Goal: Task Accomplishment & Management: Manage account settings

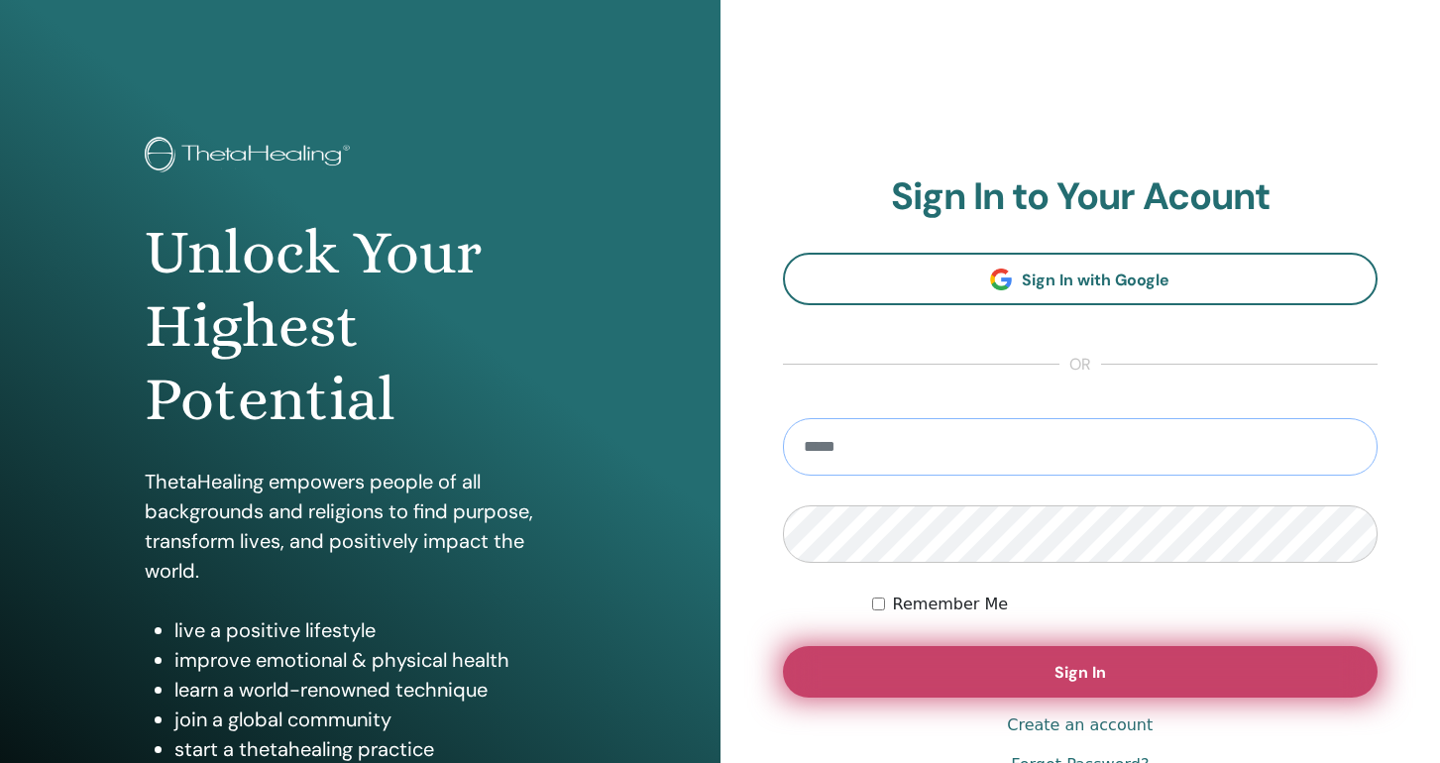
type input "**********"
click at [1208, 672] on button "Sign In" at bounding box center [1081, 672] width 596 height 52
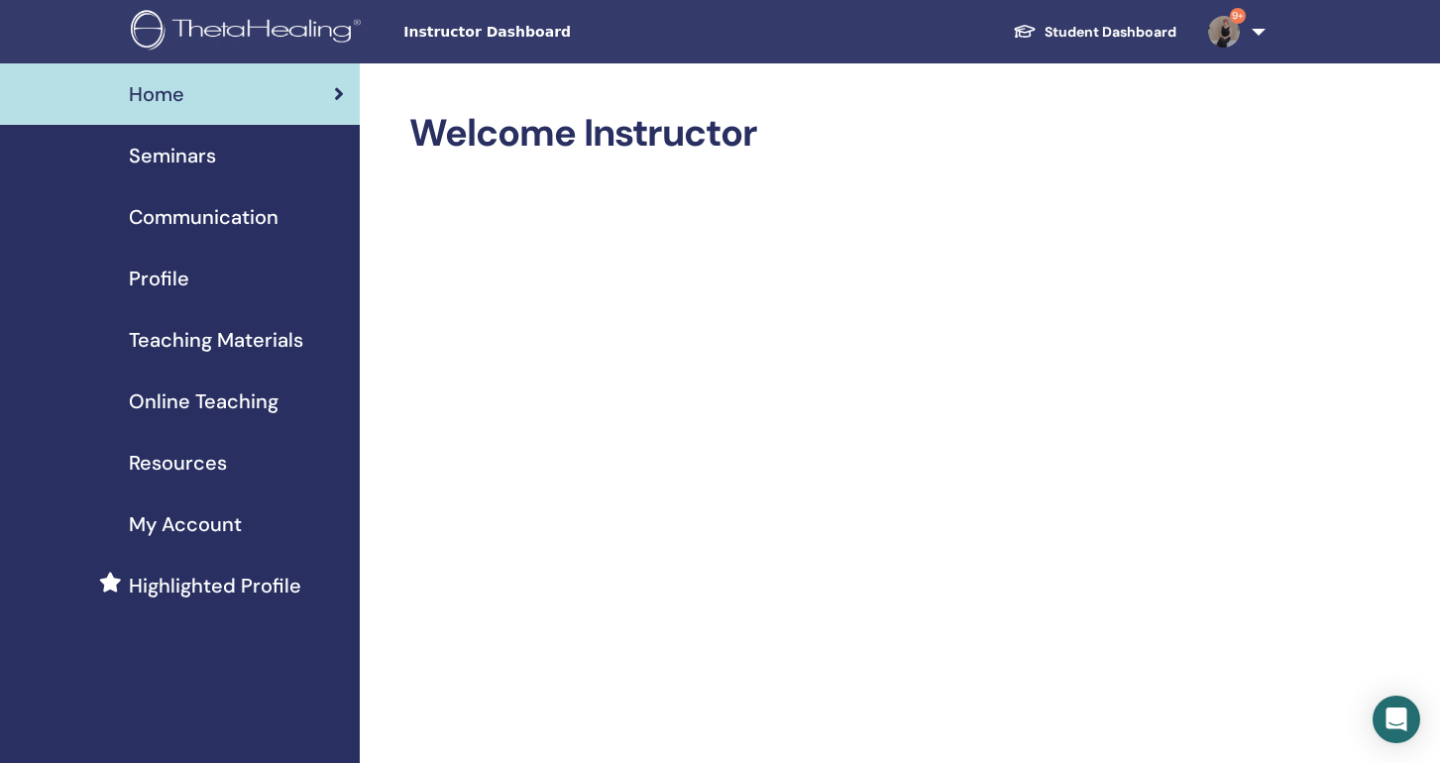
click at [1047, 46] on link "Student Dashboard" at bounding box center [1094, 32] width 195 height 37
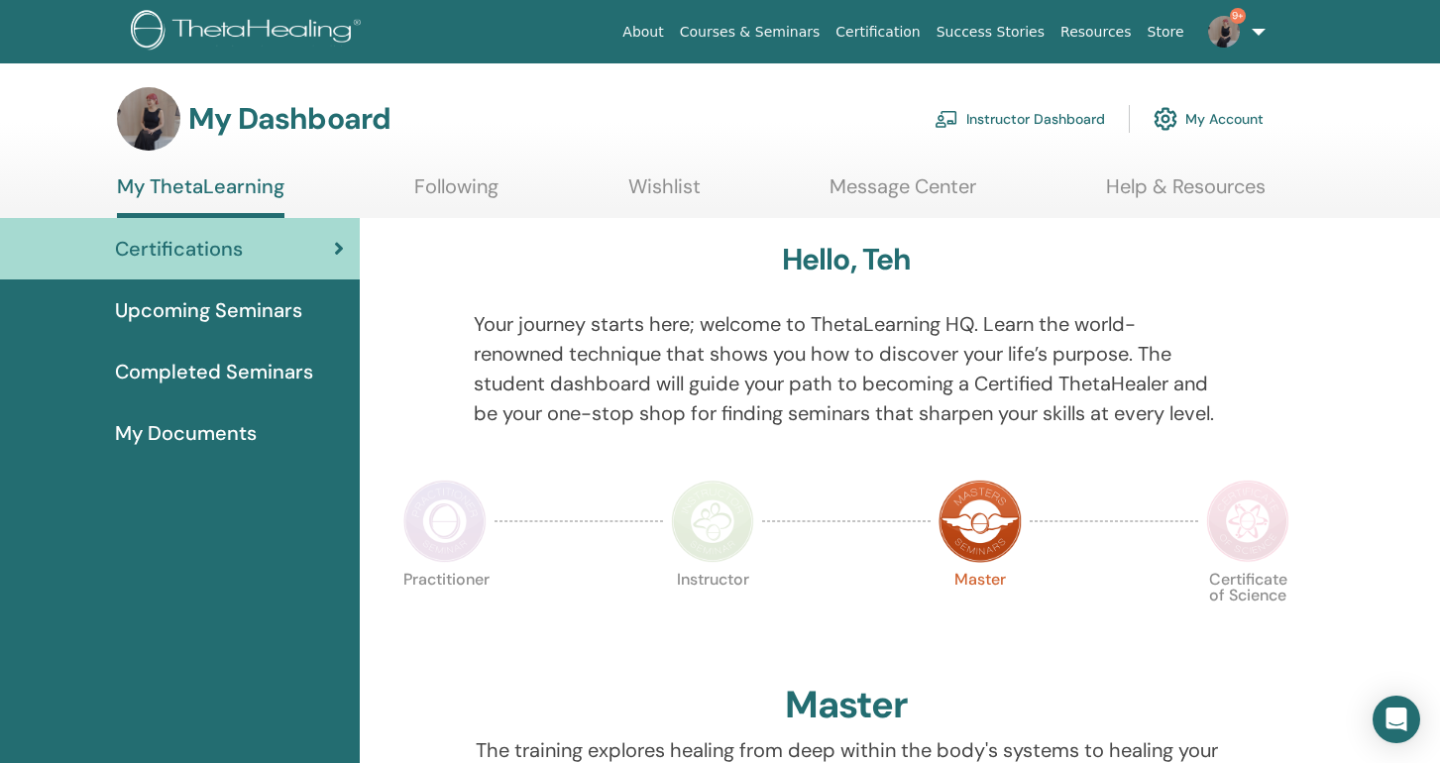
click at [1023, 120] on link "Instructor Dashboard" at bounding box center [1020, 119] width 170 height 44
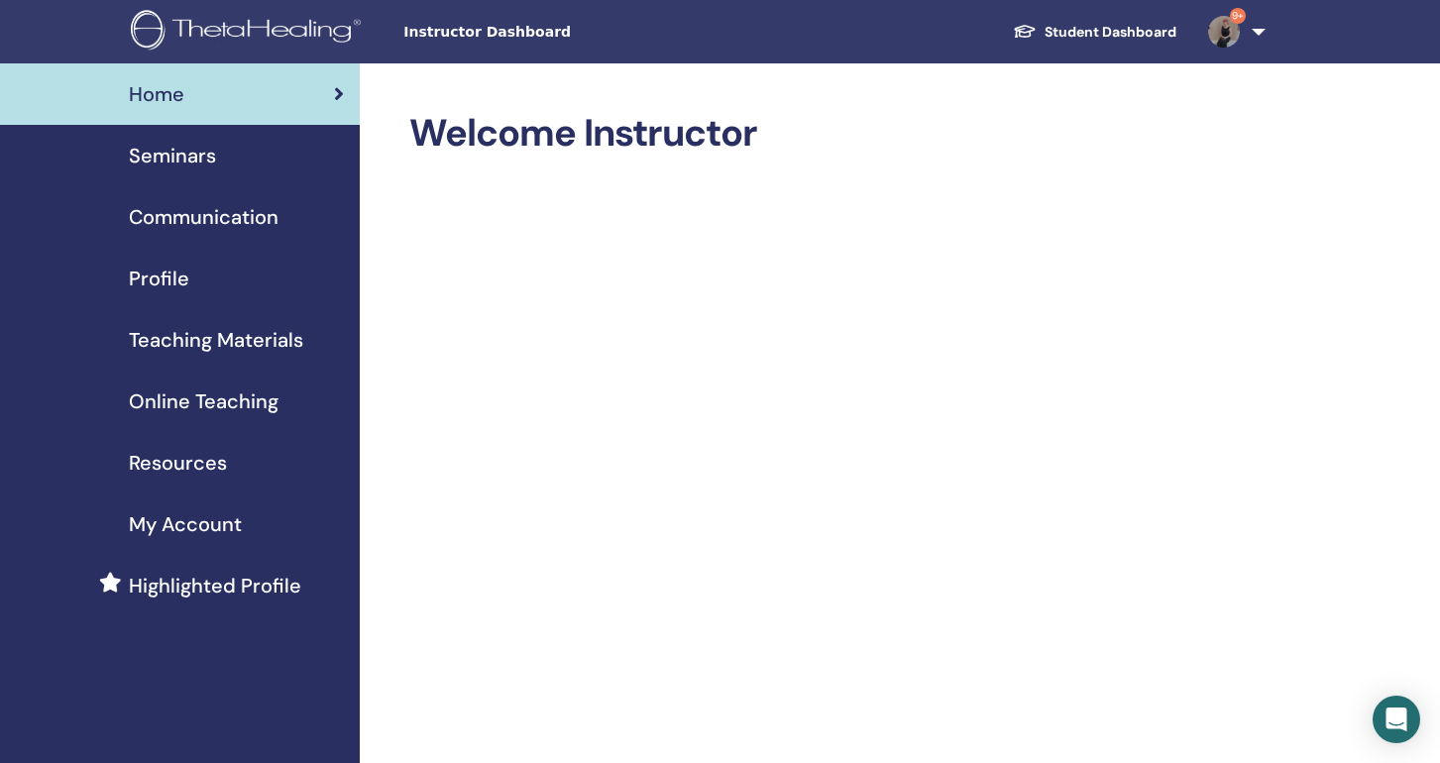
click at [192, 141] on span "Seminars" at bounding box center [172, 156] width 87 height 30
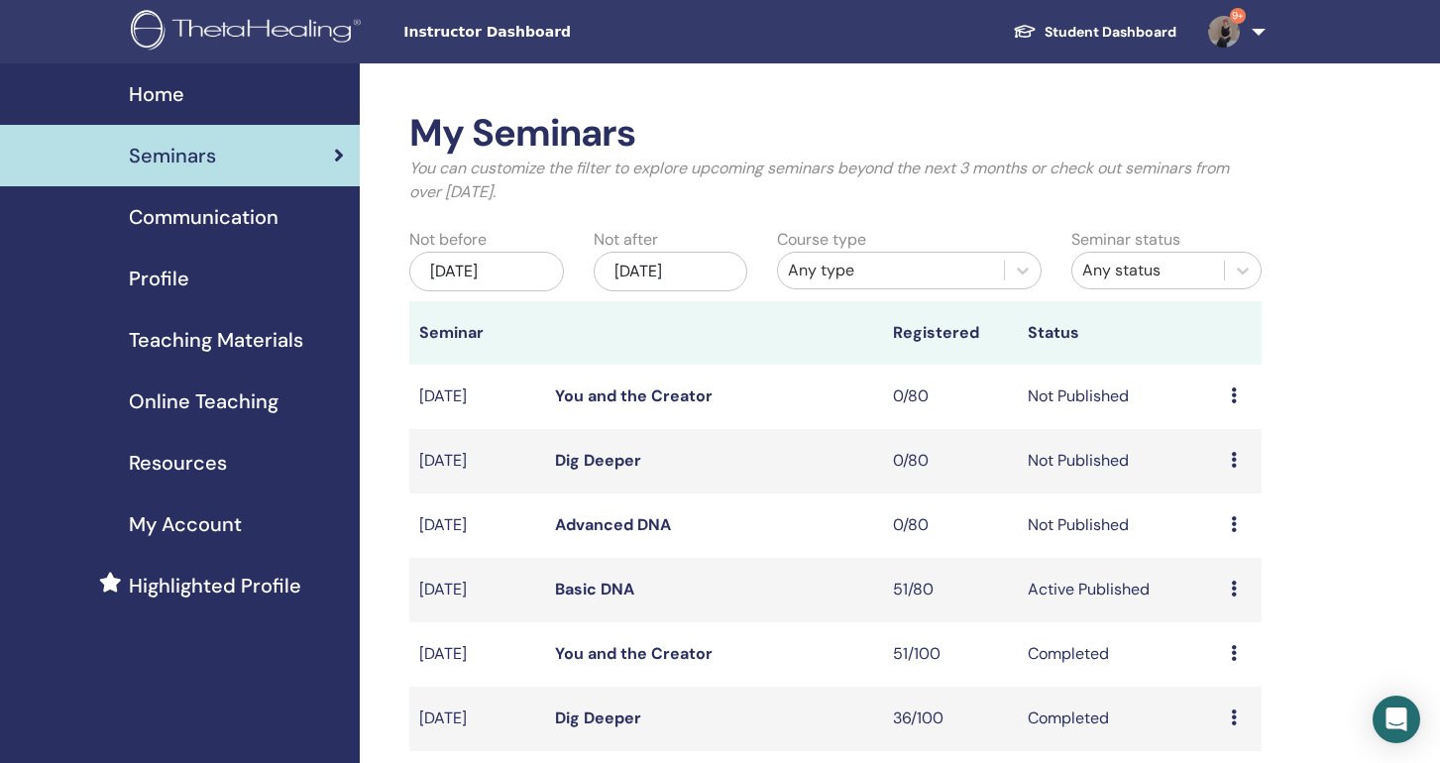
click at [599, 595] on link "Basic DNA" at bounding box center [594, 589] width 79 height 21
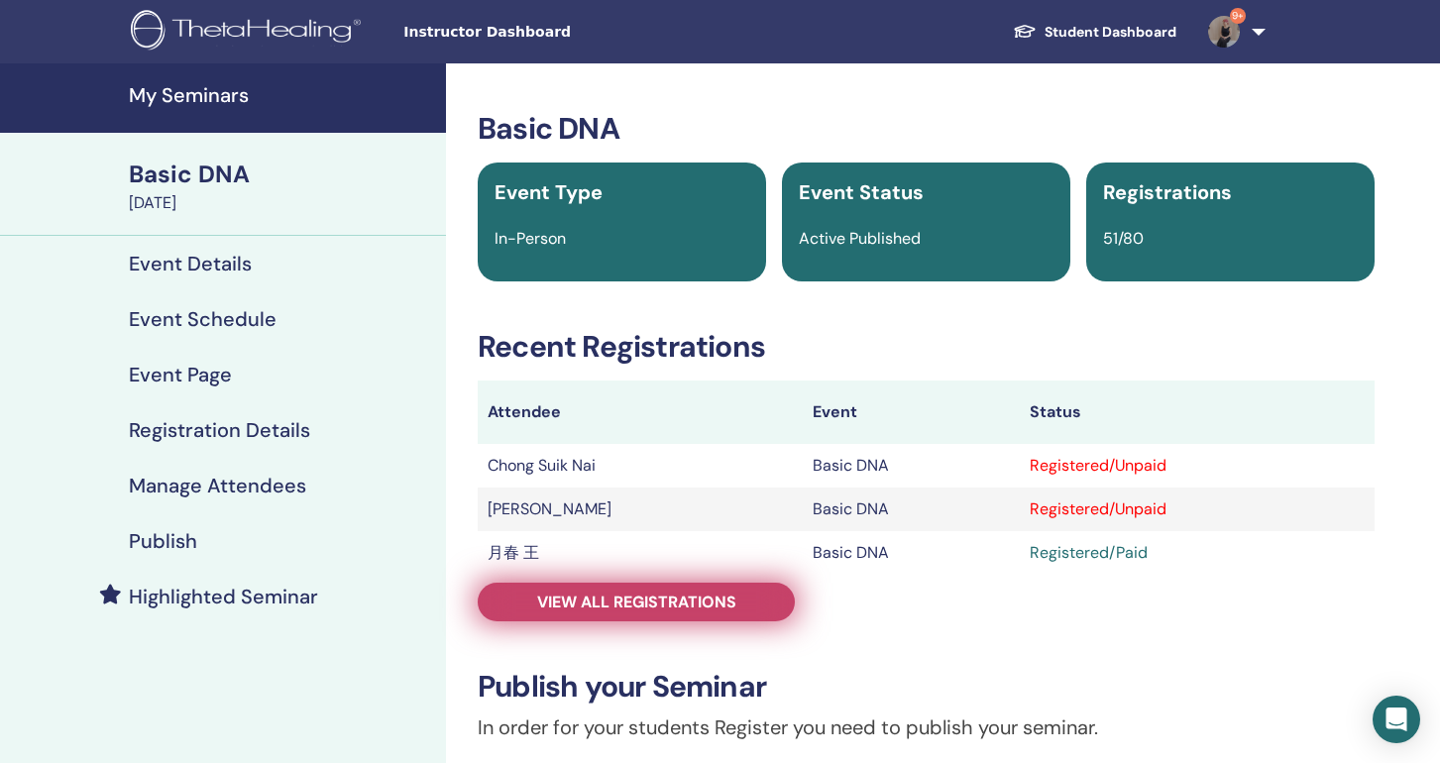
click at [613, 609] on span "View all registrations" at bounding box center [636, 602] width 199 height 21
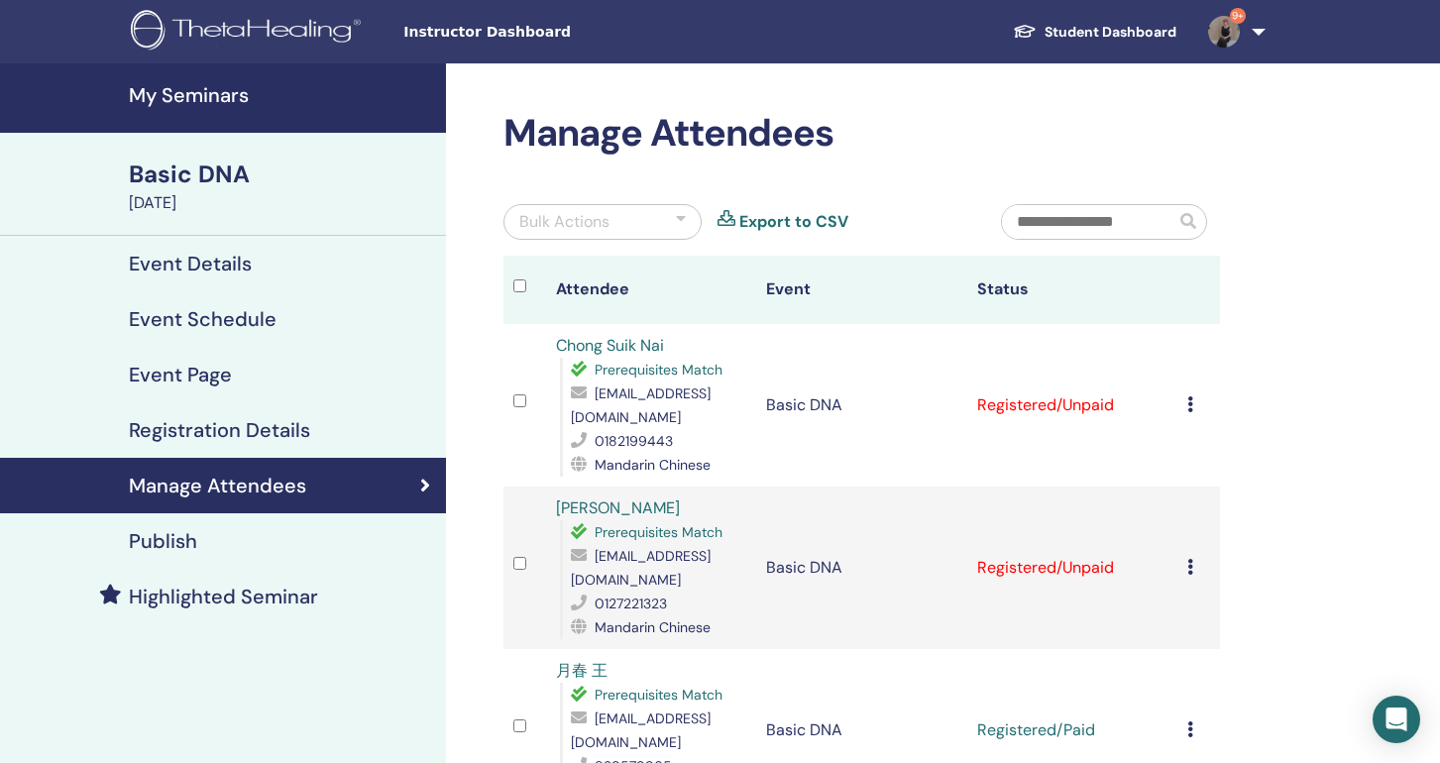
click at [671, 217] on div "Bulk Actions" at bounding box center [602, 222] width 198 height 36
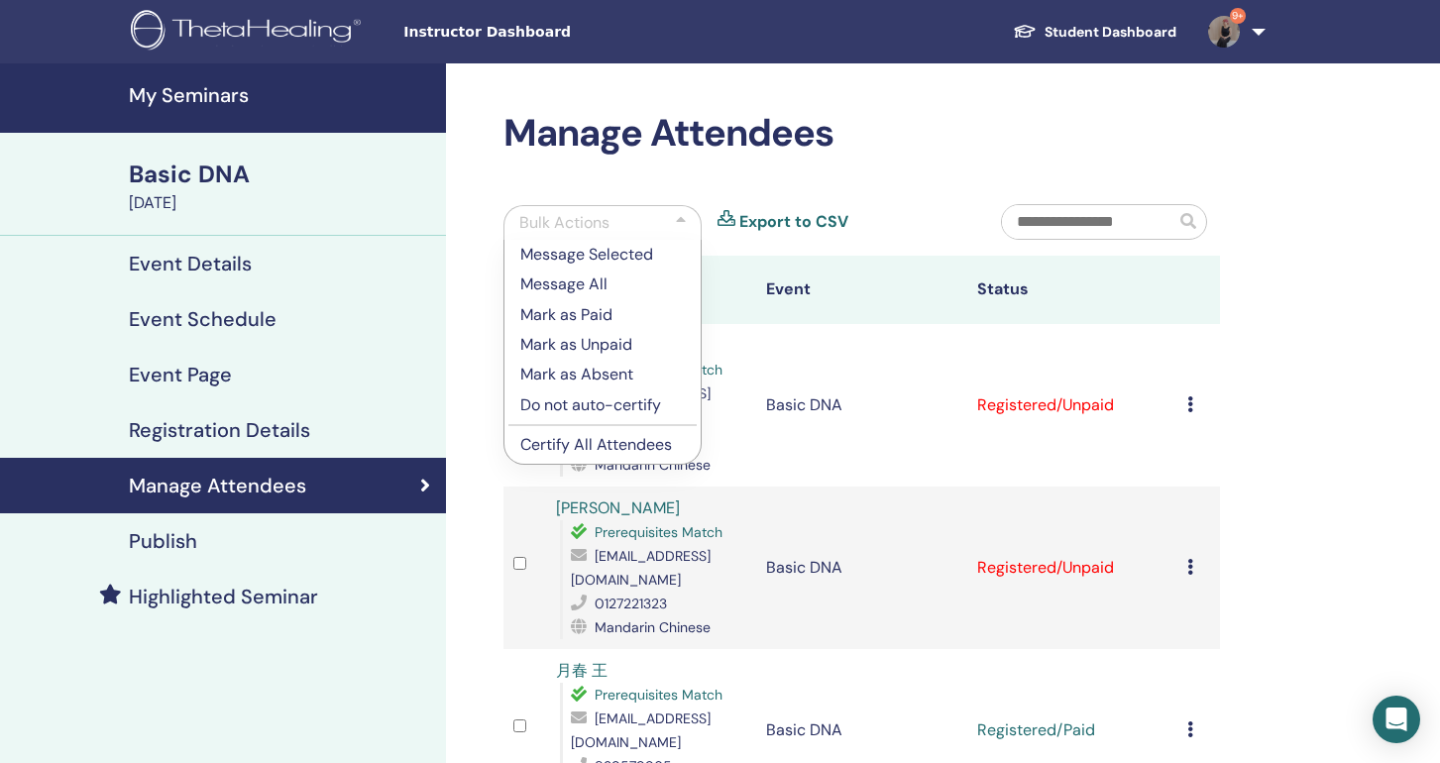
click at [602, 314] on p "Mark as Paid" at bounding box center [602, 315] width 165 height 24
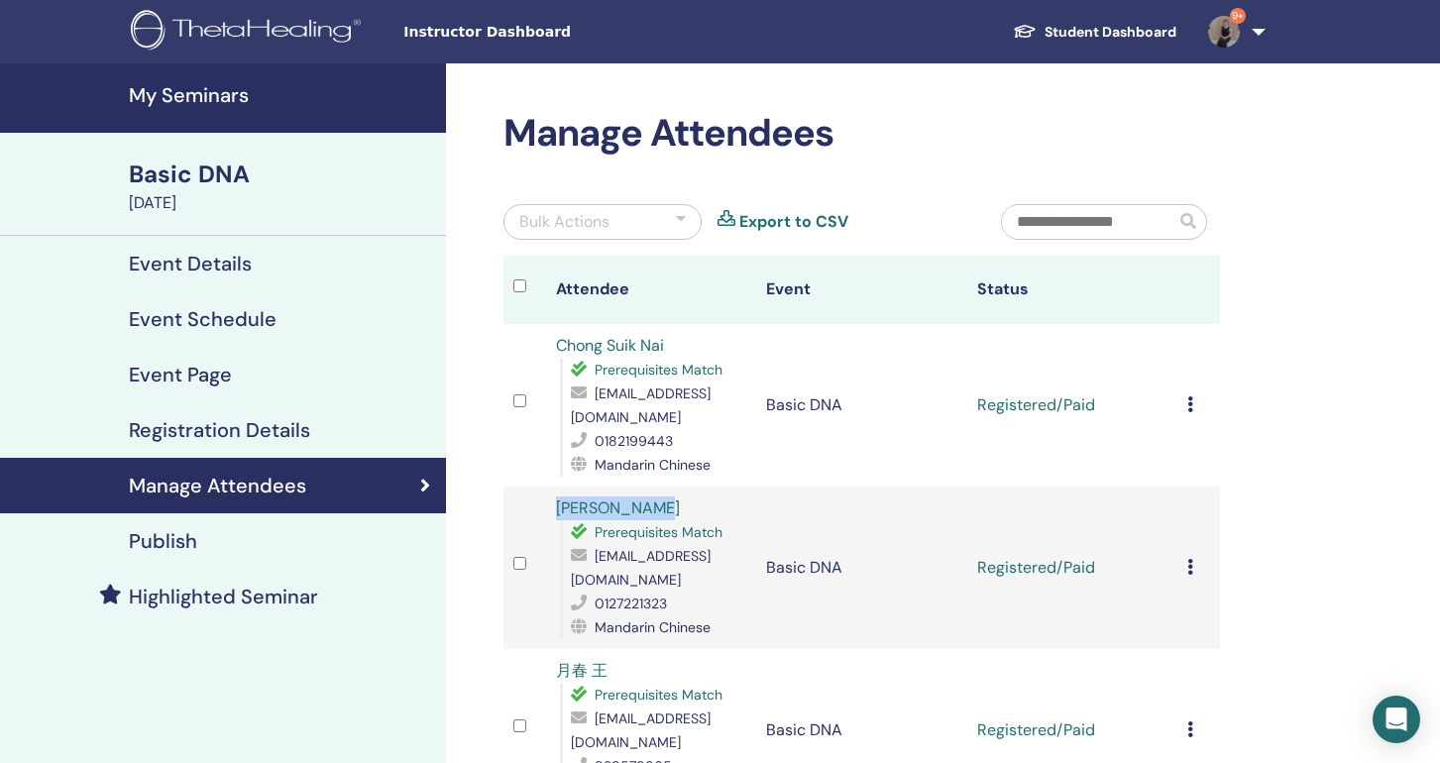
drag, startPoint x: 543, startPoint y: 510, endPoint x: 657, endPoint y: 510, distance: 114.0
click at [657, 510] on tr "[PERSON_NAME] Prerequisites Match [EMAIL_ADDRESS][DOMAIN_NAME] 0127221323 Manda…" at bounding box center [861, 568] width 717 height 163
copy tr "[PERSON_NAME]"
click at [1121, 224] on input "text" at bounding box center [1088, 222] width 173 height 34
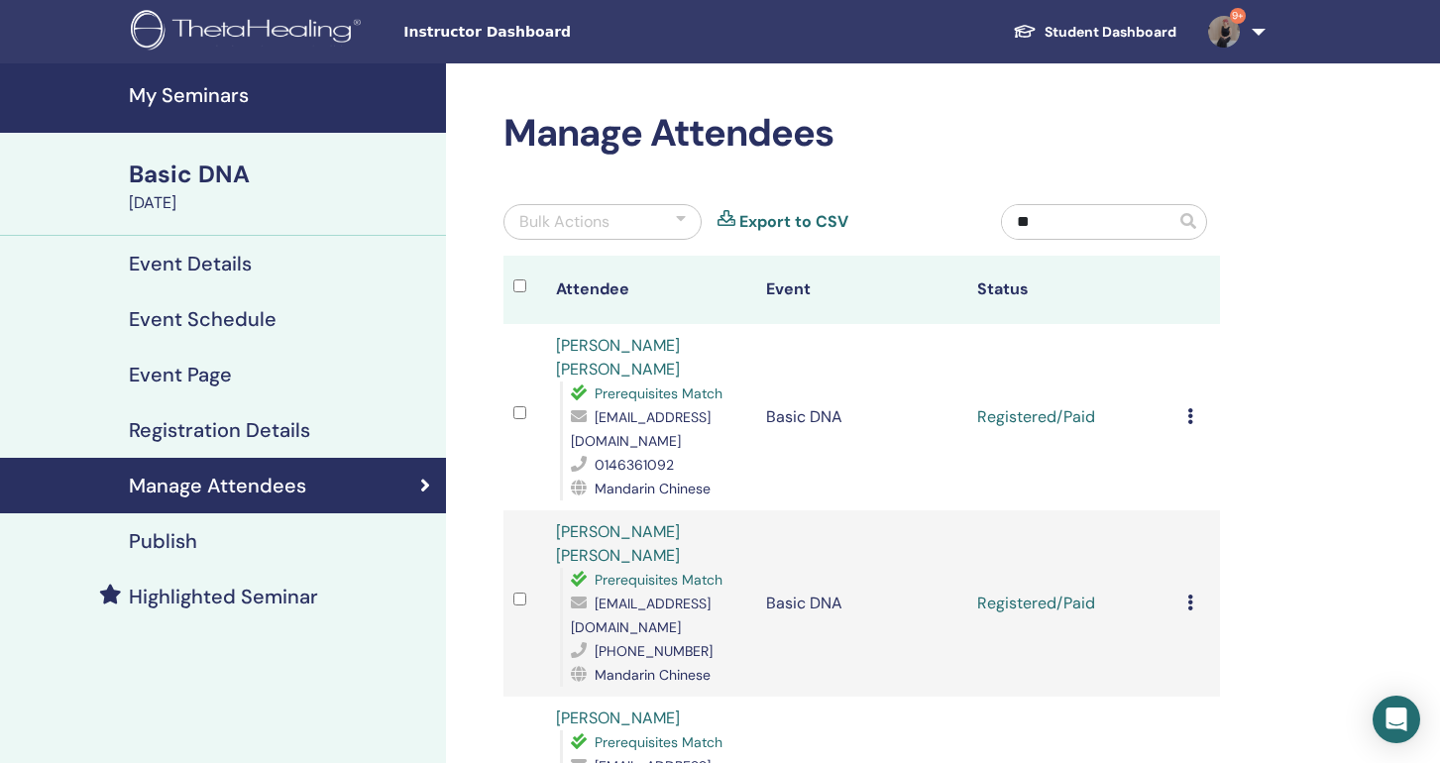
type input "*"
